Goal: Task Accomplishment & Management: Complete application form

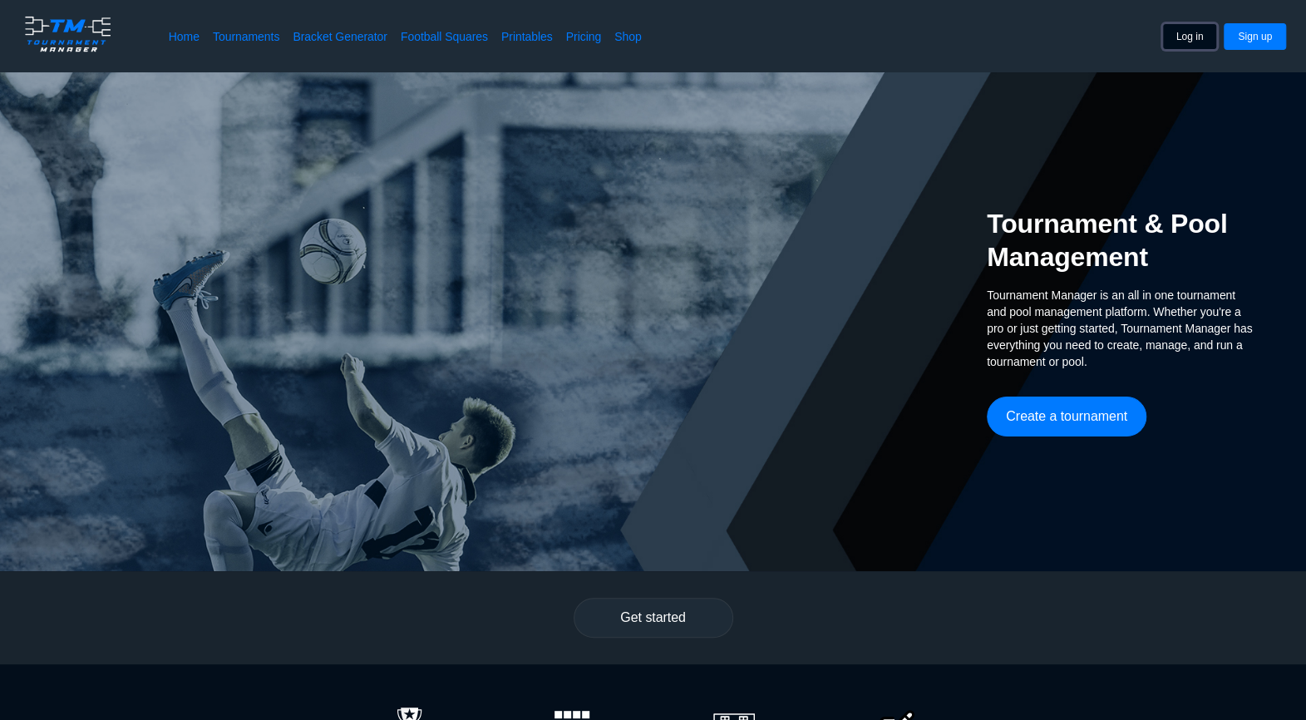
click at [1216, 41] on button "Log in" at bounding box center [1190, 36] width 56 height 27
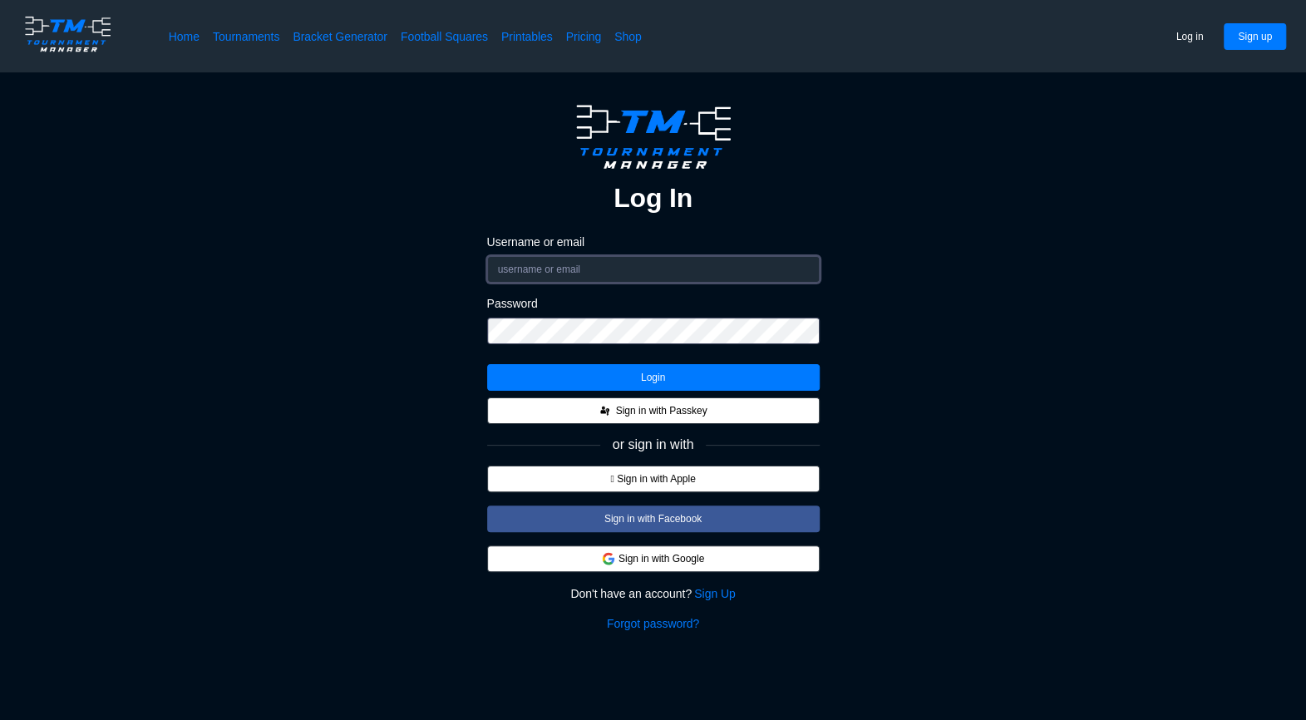
click at [575, 259] on input "Username or email" at bounding box center [653, 269] width 333 height 27
click at [1003, 382] on div "Log In Username or email Password Login Sign in with Passkey or sign in with  …" at bounding box center [653, 365] width 1173 height 533
click at [718, 585] on div "Log In Username or email Password Login Sign in with Passkey or sign in with  …" at bounding box center [653, 365] width 333 height 533
click at [714, 590] on link "Sign Up" at bounding box center [714, 593] width 41 height 17
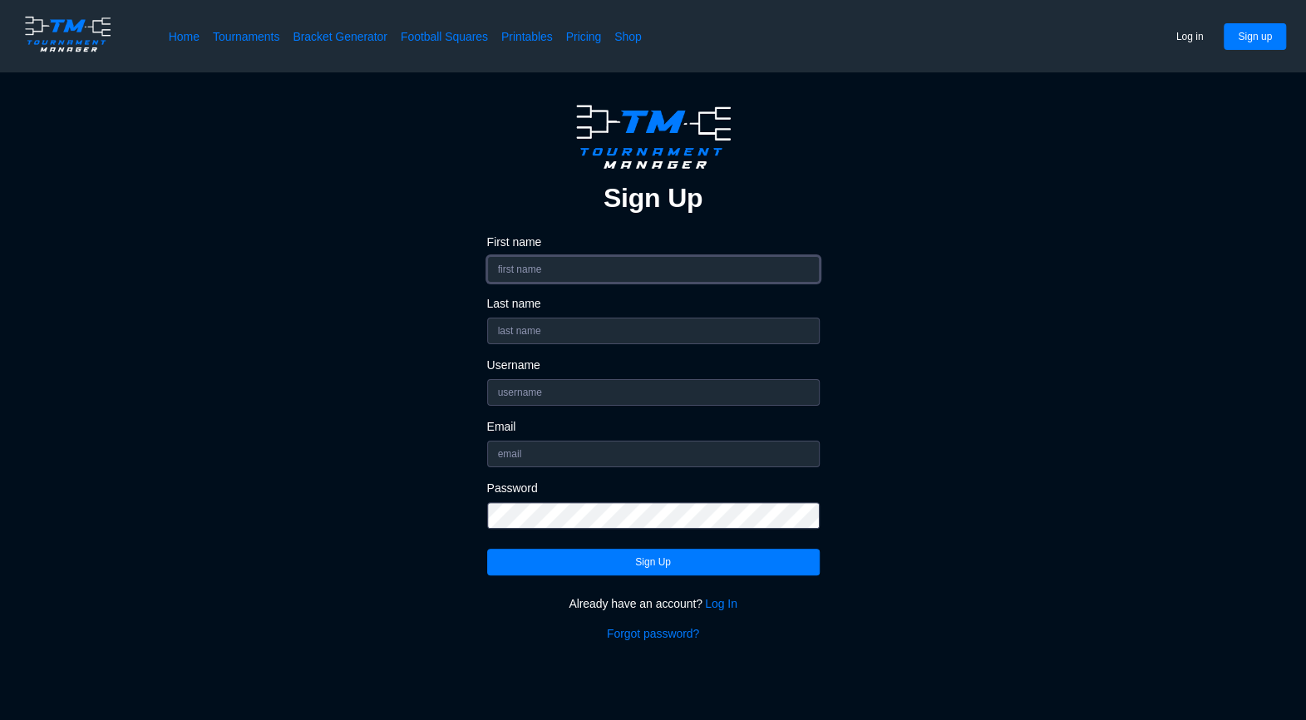
click at [545, 264] on input "First name" at bounding box center [653, 269] width 333 height 27
type input "Jack"
type input "[PERSON_NAME]"
click at [583, 385] on input "Username" at bounding box center [653, 392] width 333 height 27
click at [368, 505] on div "Sign Up First name [PERSON_NAME] Last name [PERSON_NAME] Username Email Passwor…" at bounding box center [653, 370] width 1173 height 543
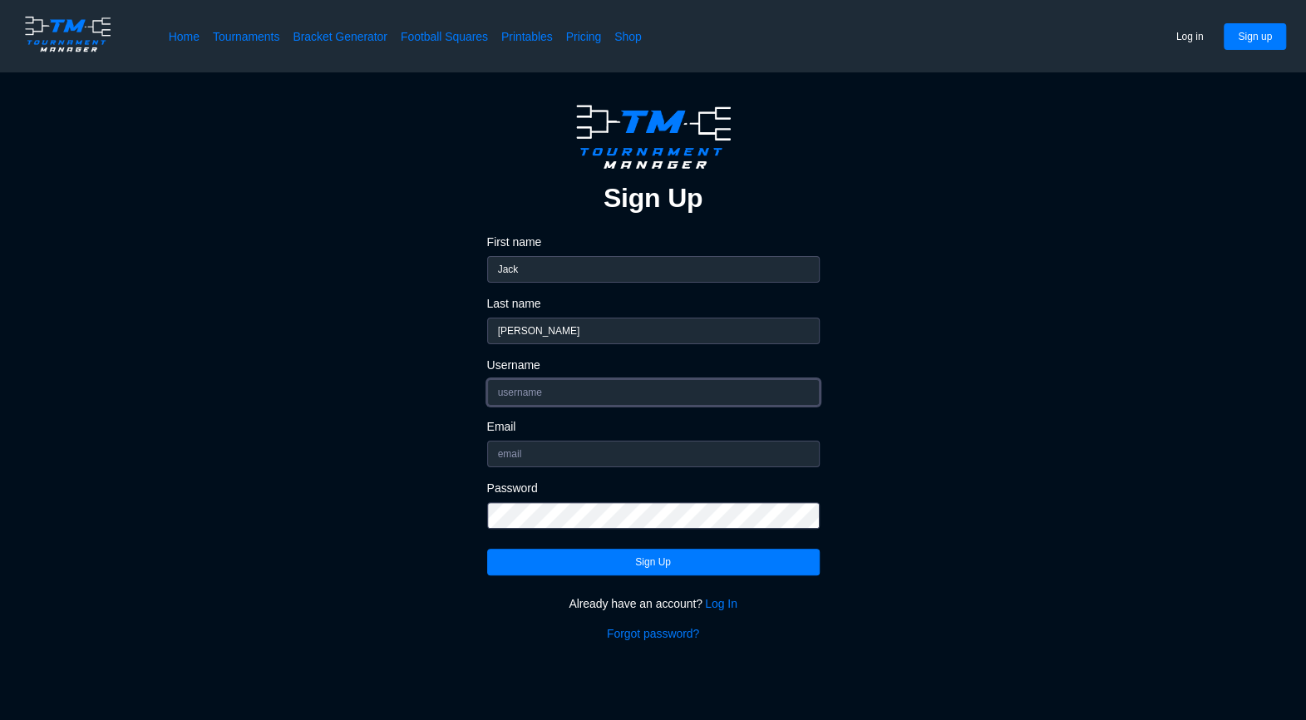
click at [545, 394] on input "Username" at bounding box center [653, 392] width 333 height 27
type input "jackh25"
click at [531, 447] on input "Email" at bounding box center [653, 454] width 333 height 27
type input "[EMAIL_ADDRESS][DOMAIN_NAME]"
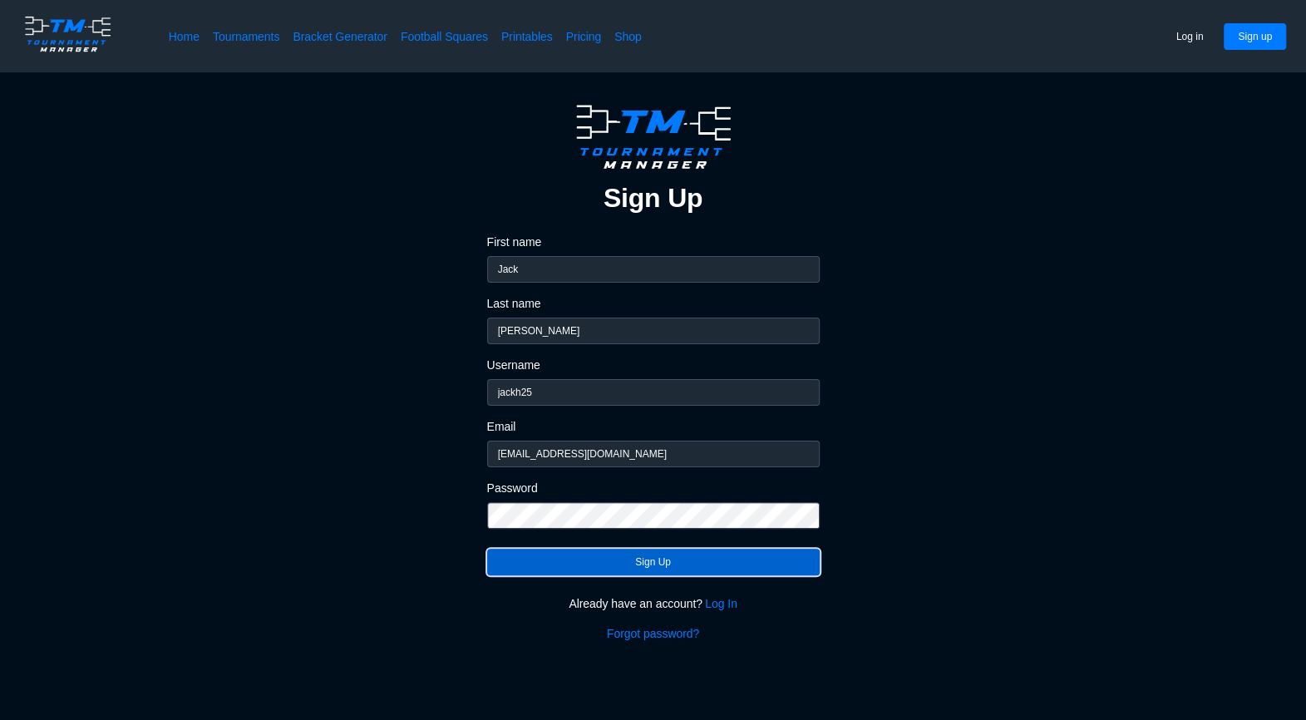
click at [640, 566] on button "Sign Up" at bounding box center [653, 562] width 333 height 27
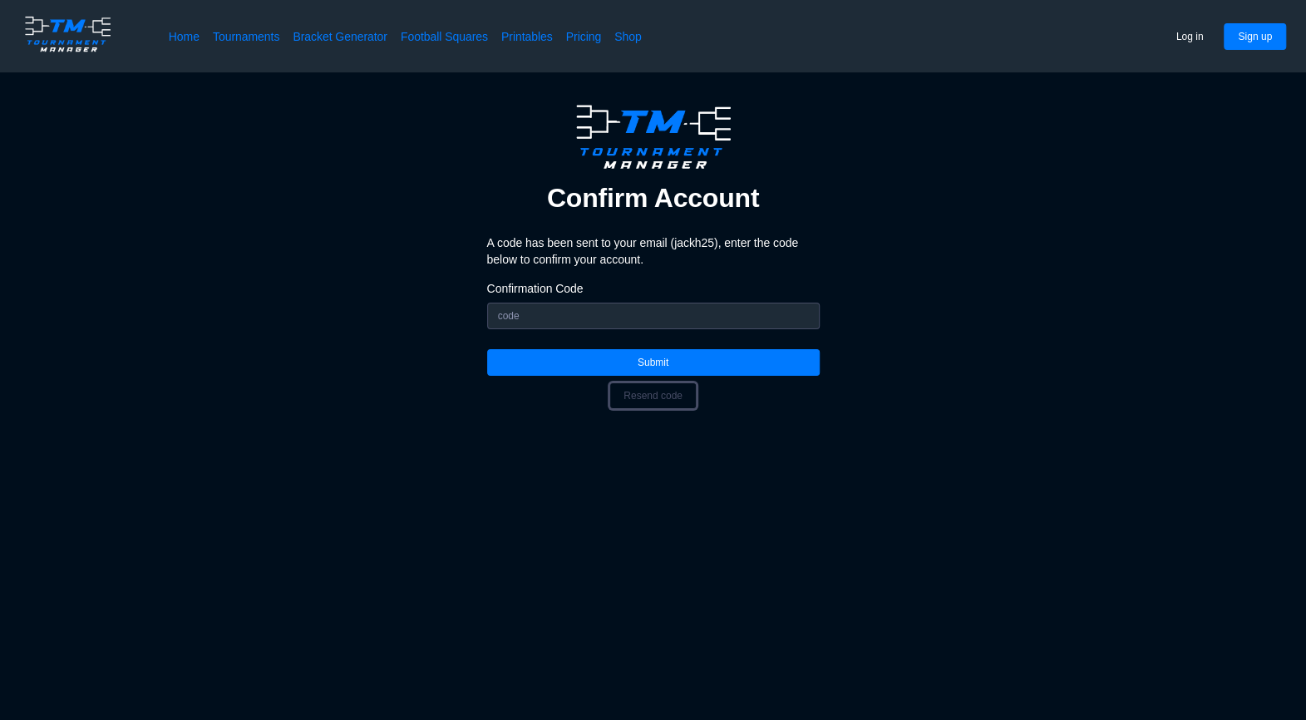
click at [652, 405] on button "Resend code" at bounding box center [652, 395] width 87 height 27
click at [659, 312] on input "Confirmation Code" at bounding box center [653, 316] width 333 height 27
click at [620, 323] on input "Confirmation Code" at bounding box center [653, 316] width 333 height 27
click at [1252, 30] on button "Sign up" at bounding box center [1255, 36] width 62 height 27
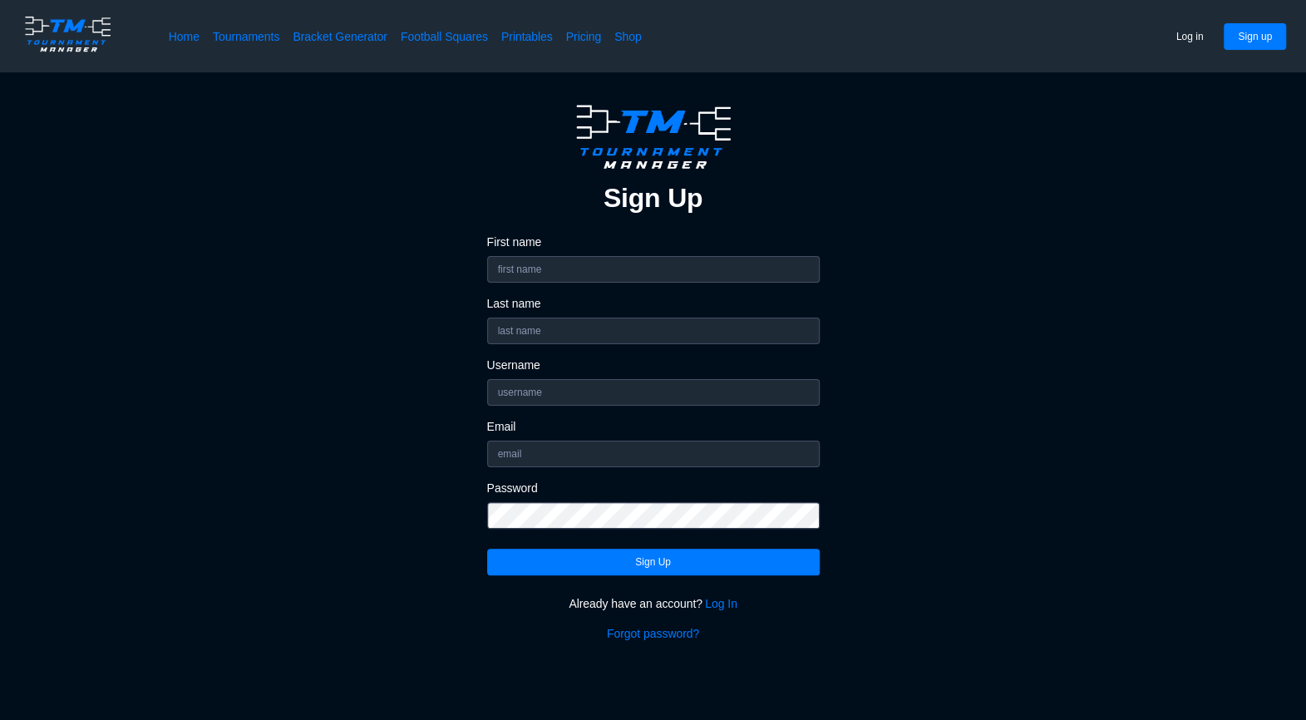
click at [506, 252] on div "First name" at bounding box center [653, 258] width 333 height 48
click at [519, 262] on input "First name" at bounding box center [653, 269] width 333 height 27
type input "Jack"
type input "[PERSON_NAME]"
click at [572, 396] on input "Username" at bounding box center [653, 392] width 333 height 27
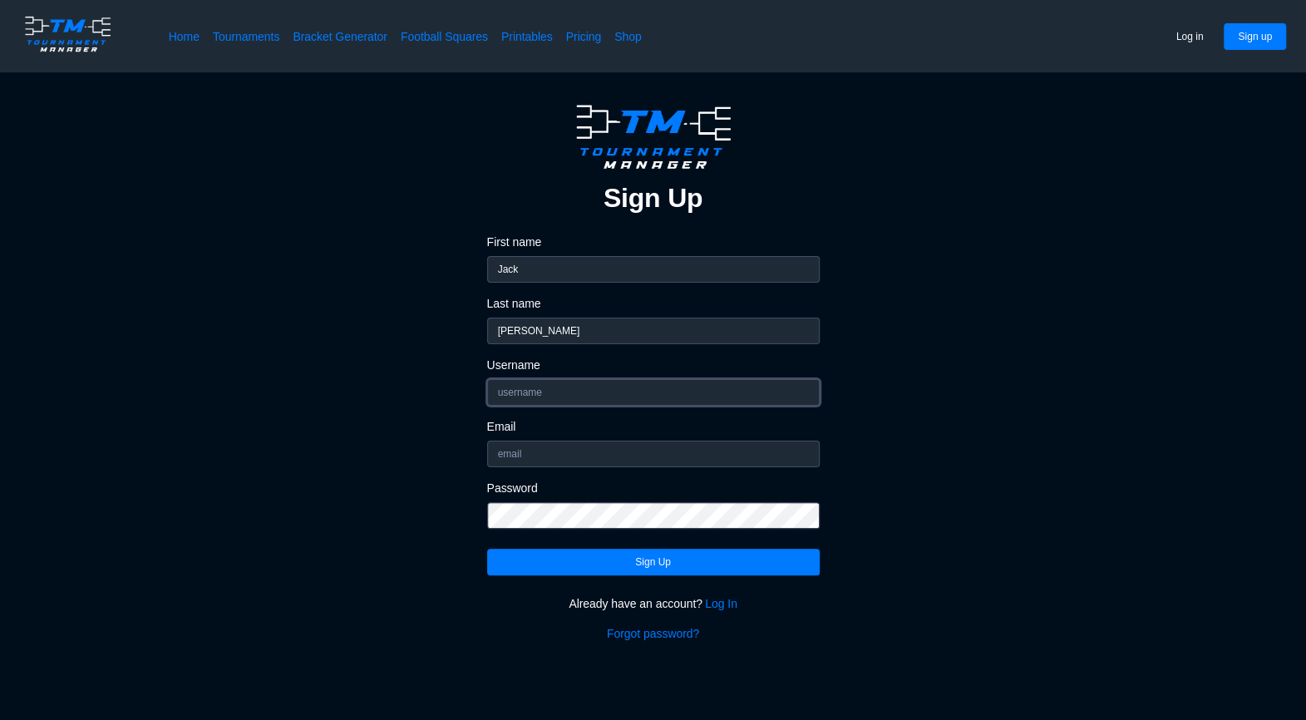
type input "jackh25"
click at [577, 447] on input "Email" at bounding box center [653, 454] width 333 height 27
type input "[EMAIL_ADDRESS][DOMAIN_NAME]"
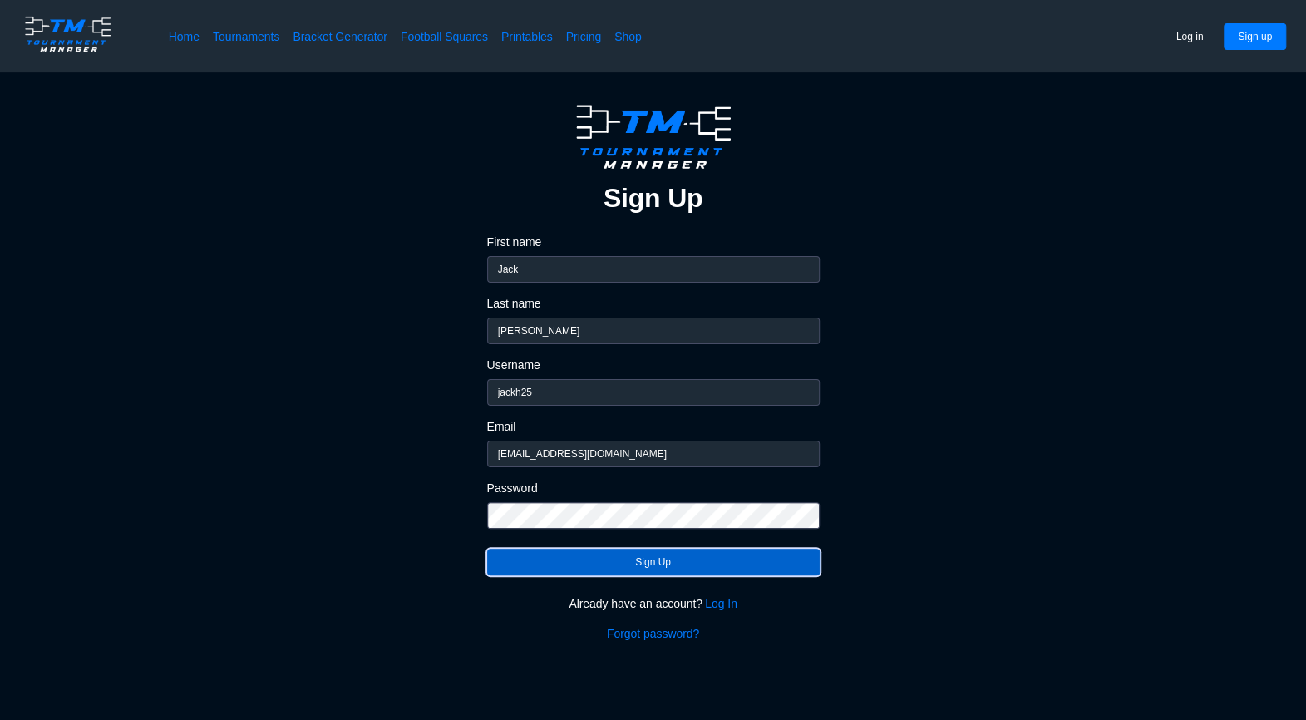
click at [649, 557] on button "Sign Up" at bounding box center [653, 562] width 333 height 27
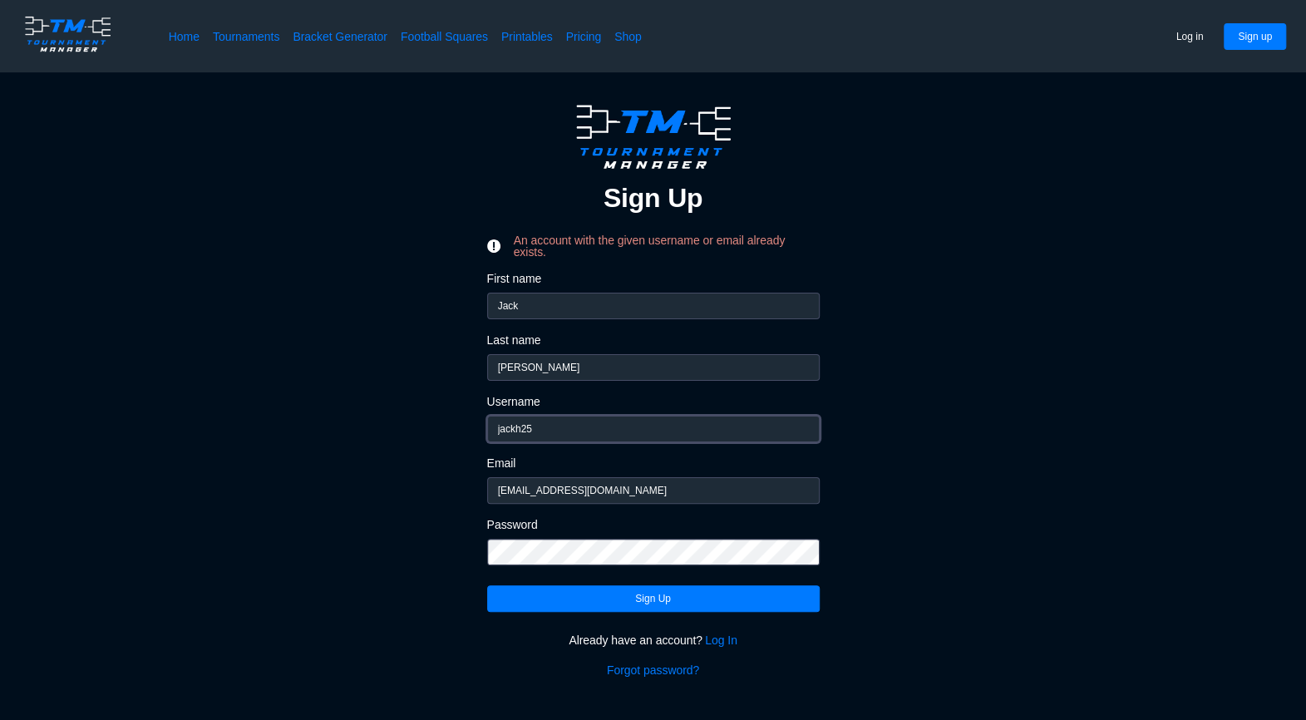
click at [562, 427] on input "jackh25" at bounding box center [653, 429] width 333 height 27
type input "jackh"
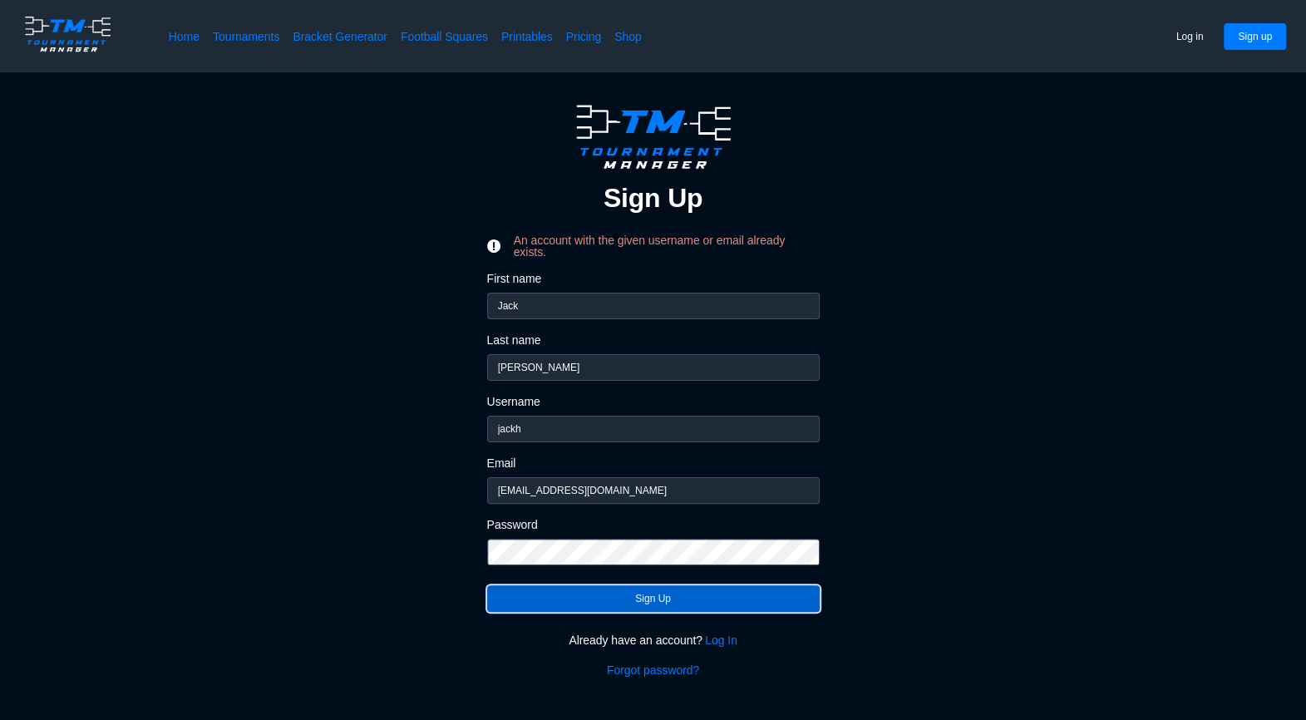
click at [580, 596] on button "Sign Up" at bounding box center [653, 598] width 333 height 27
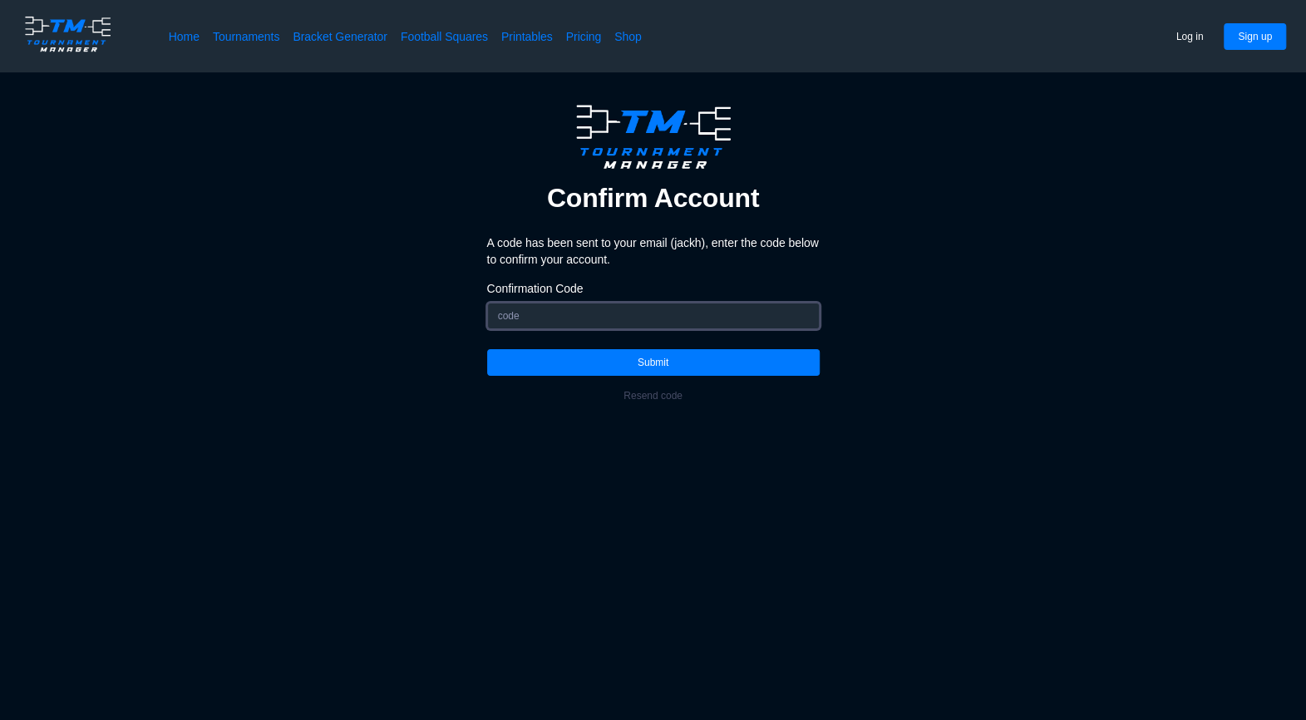
click at [574, 323] on input "Confirmation Code" at bounding box center [653, 316] width 333 height 27
type input "869885"
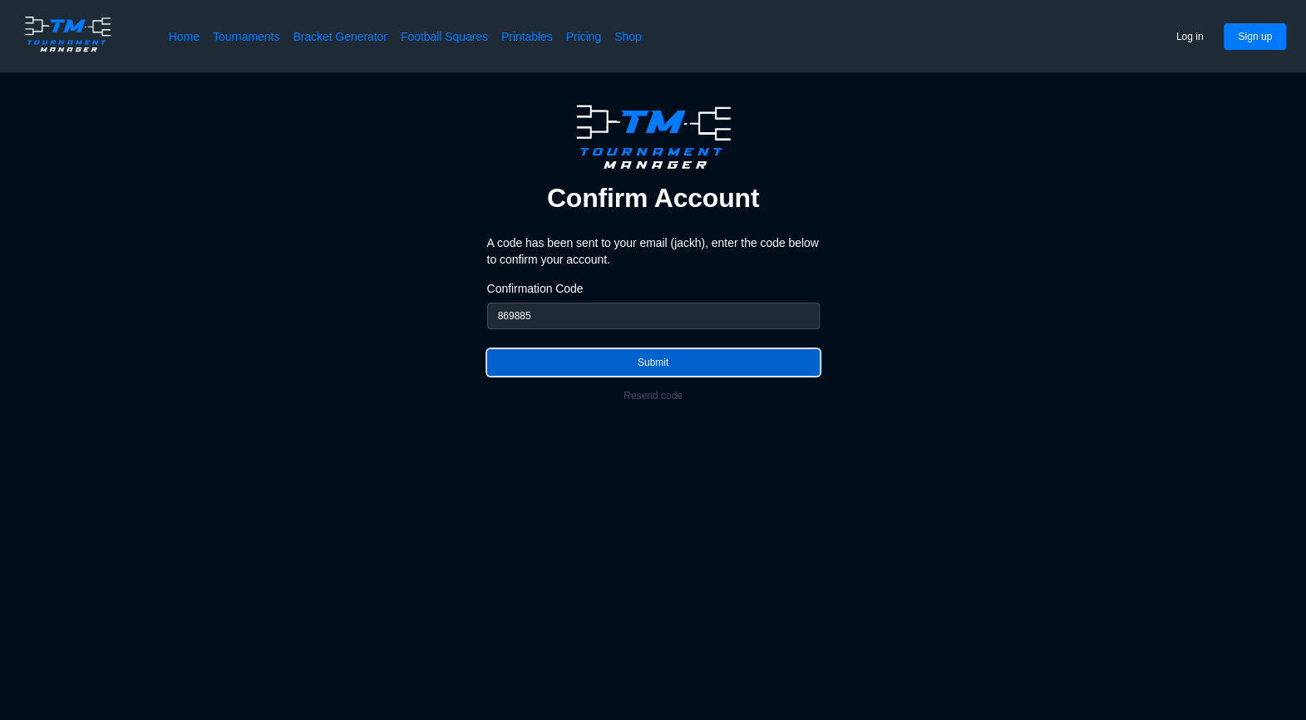
click at [594, 369] on button "Submit" at bounding box center [653, 362] width 333 height 27
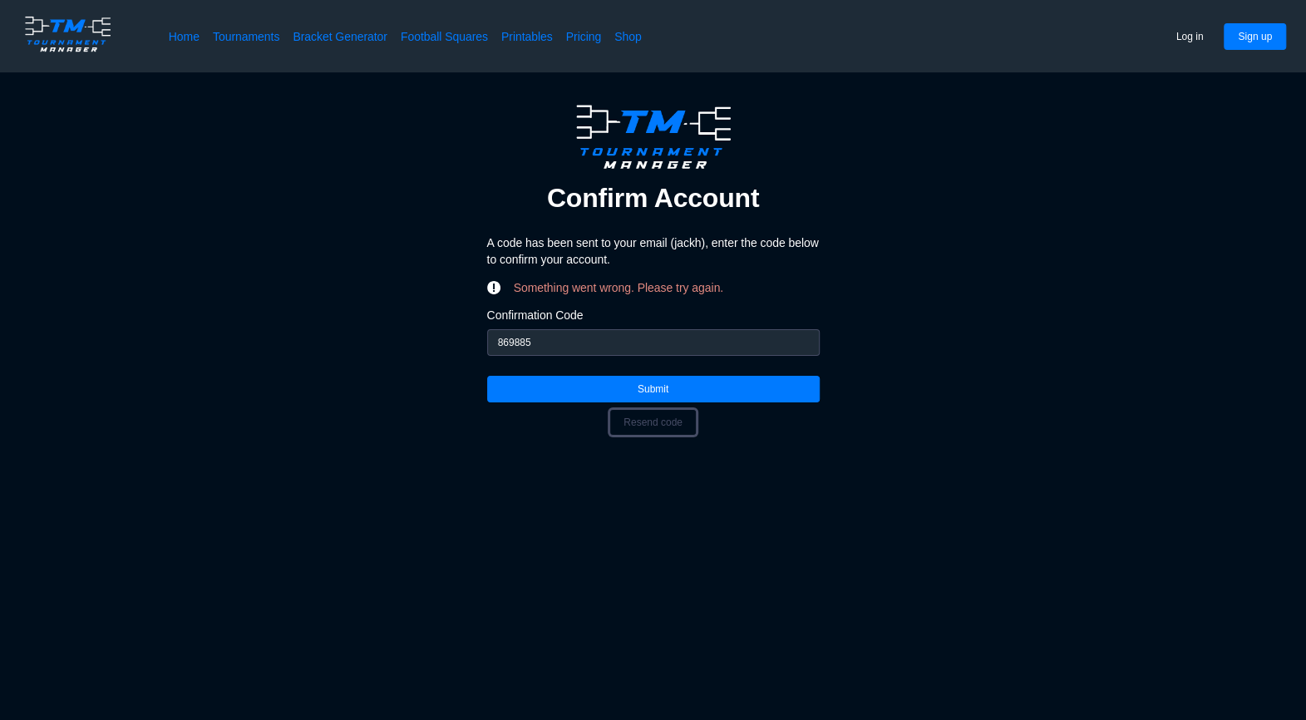
click at [645, 412] on button "Resend code" at bounding box center [652, 422] width 87 height 27
click at [583, 346] on input "Confirmation Code" at bounding box center [653, 342] width 333 height 27
type input "128620"
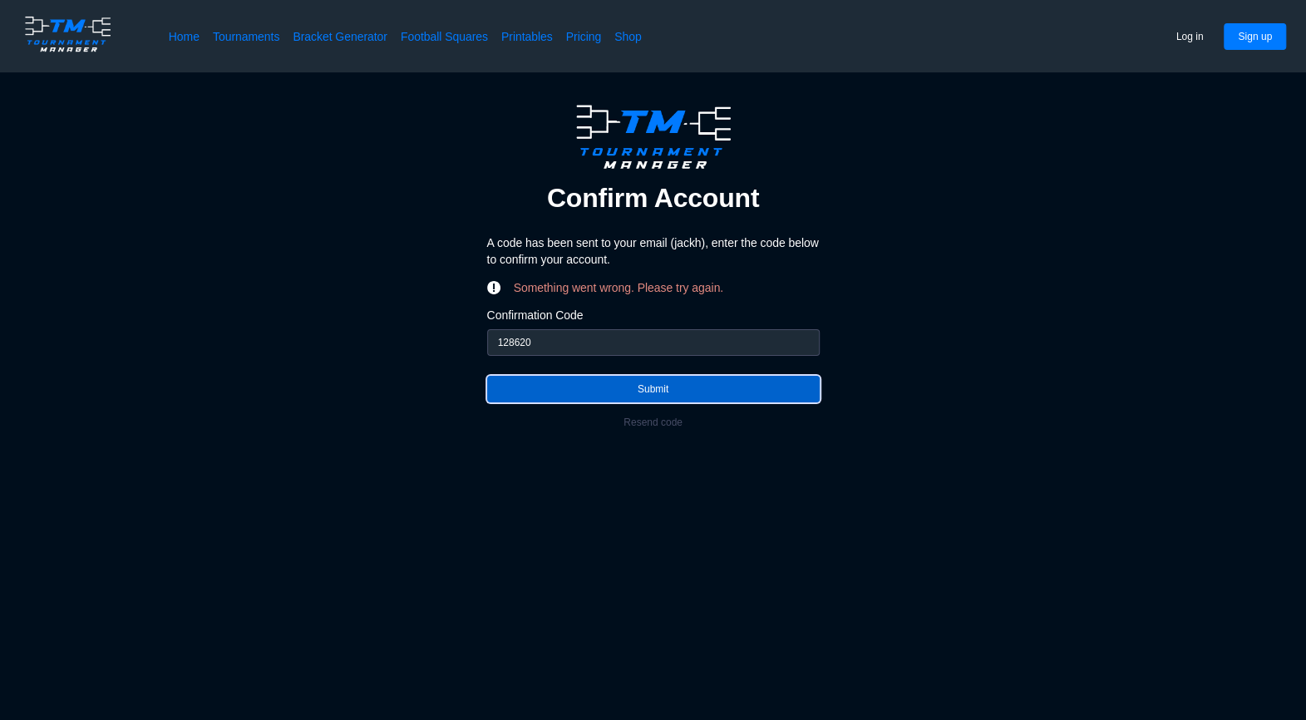
click at [561, 392] on button "Submit" at bounding box center [653, 389] width 333 height 27
click at [583, 391] on button "Submit" at bounding box center [653, 389] width 333 height 27
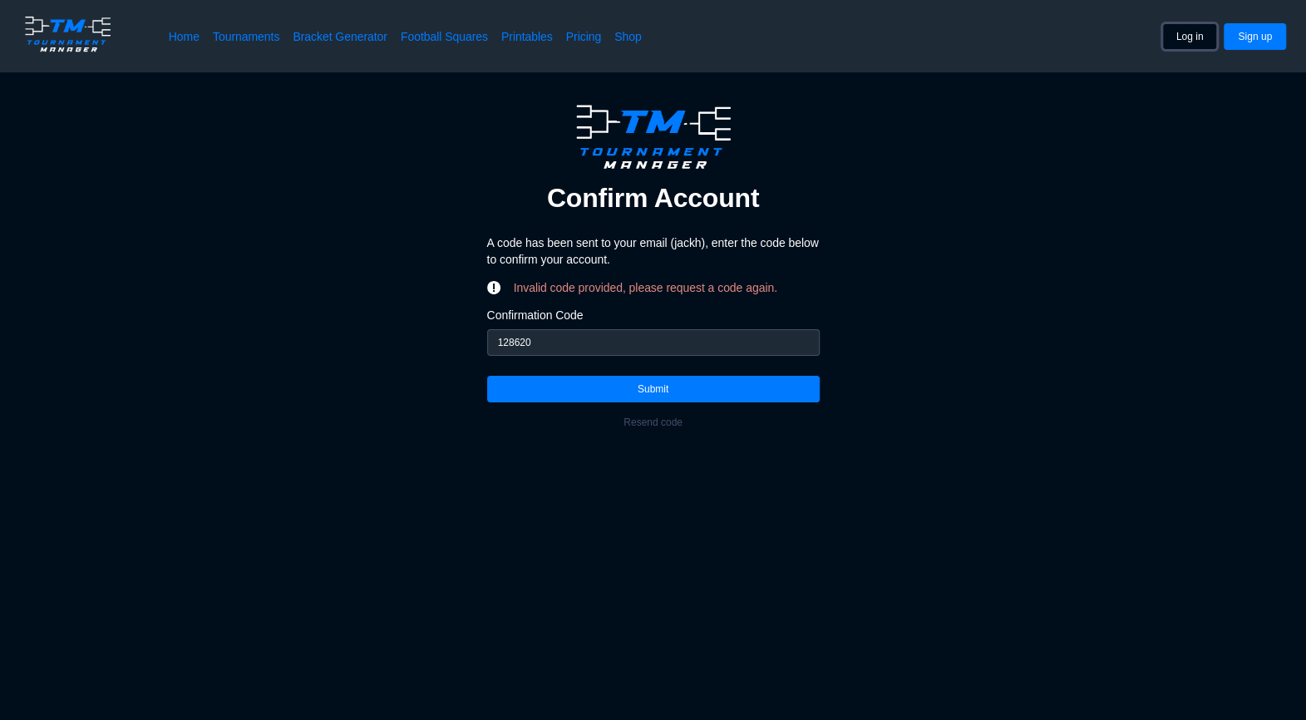
click at [1191, 29] on button "Log in" at bounding box center [1190, 36] width 56 height 27
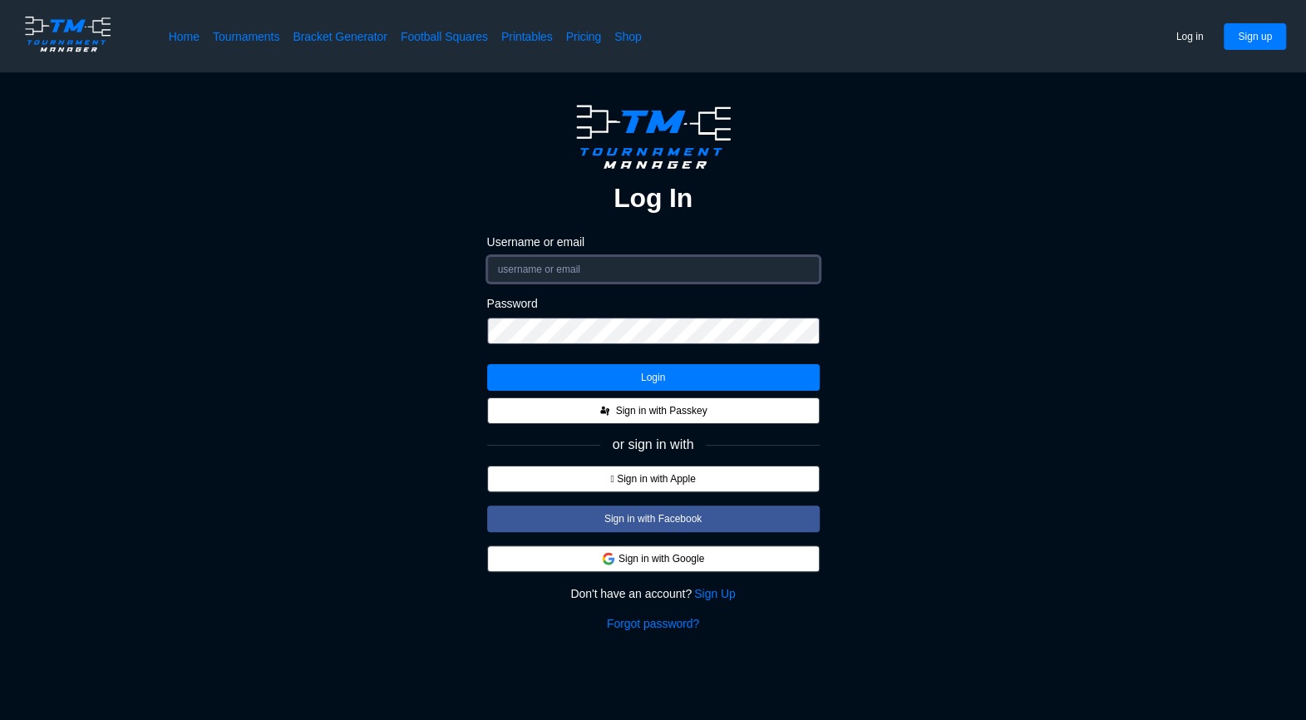
click at [594, 274] on input "Username or email" at bounding box center [653, 269] width 333 height 27
type input "[EMAIL_ADDRESS][DOMAIN_NAME]"
click at [550, 343] on form "Username or email [EMAIL_ADDRESS][DOMAIN_NAME] Password" at bounding box center [653, 295] width 333 height 123
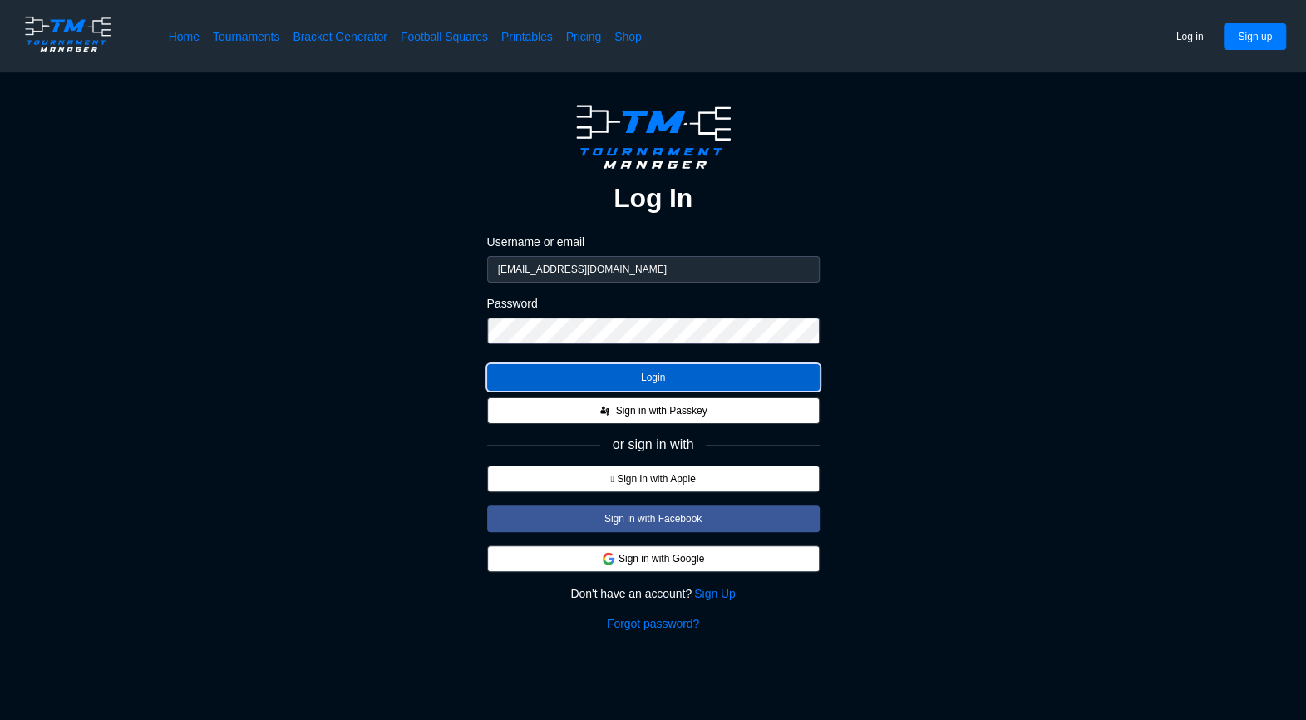
click at [629, 376] on button "Login" at bounding box center [653, 377] width 333 height 27
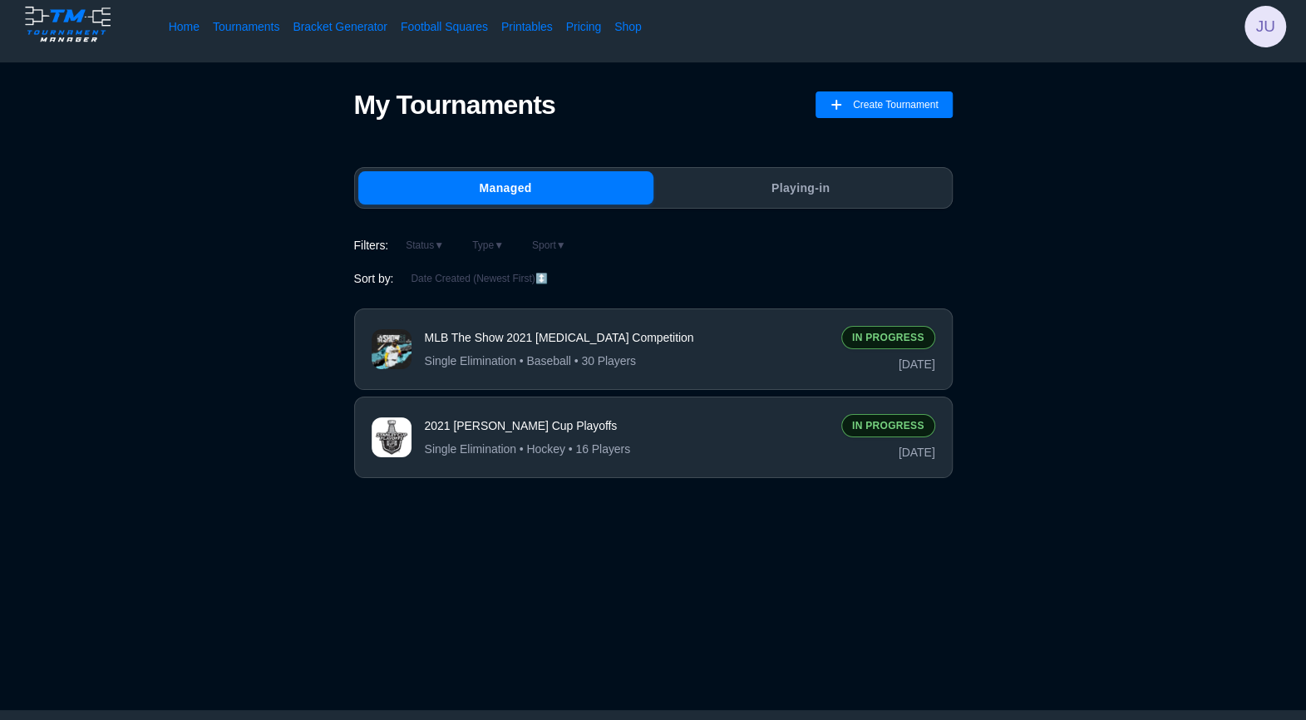
scroll to position [12, 0]
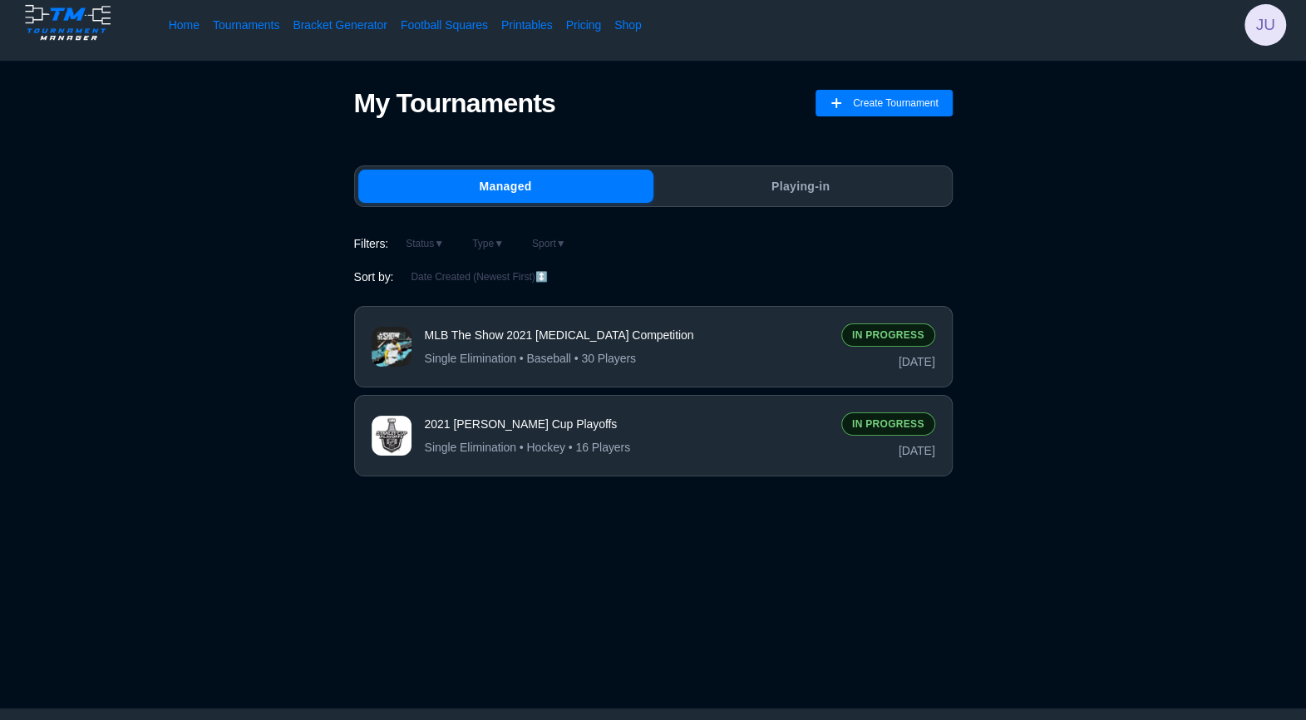
click at [559, 336] on span "MLB The Show 2021 [MEDICAL_DATA] Competition" at bounding box center [626, 335] width 403 height 17
